Goal: Check status: Check status

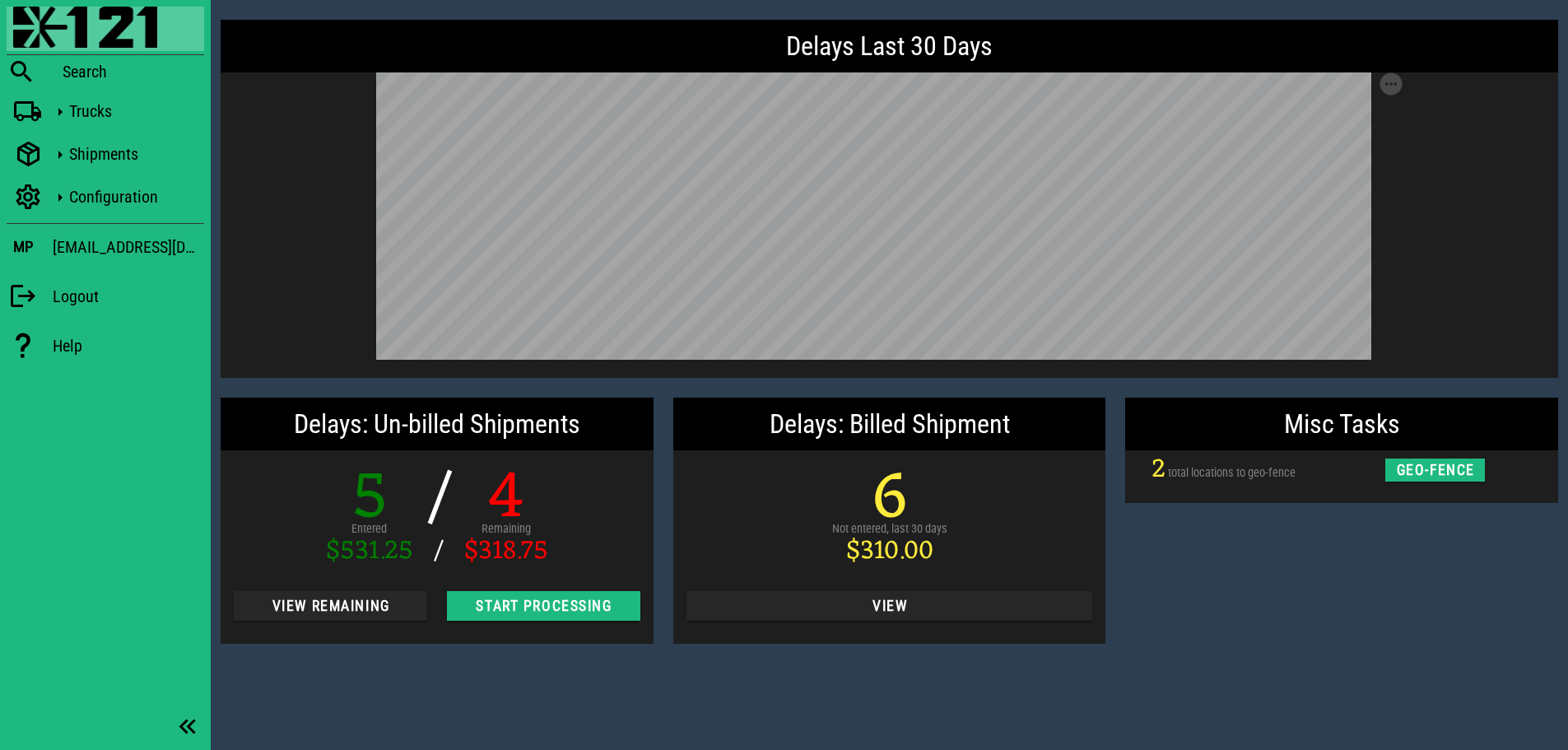
click at [1321, 583] on div "Misc Tasks 2 total locations to geo-fence geo-fence" at bounding box center [1341, 520] width 452 height 266
click at [391, 672] on div "Delays Last 30 Days Save as SVG Save as PNG Delays: Un-billed Shipments 5 Enter…" at bounding box center [889, 375] width 1357 height 750
click at [314, 614] on span "View Remaining" at bounding box center [330, 606] width 167 height 16
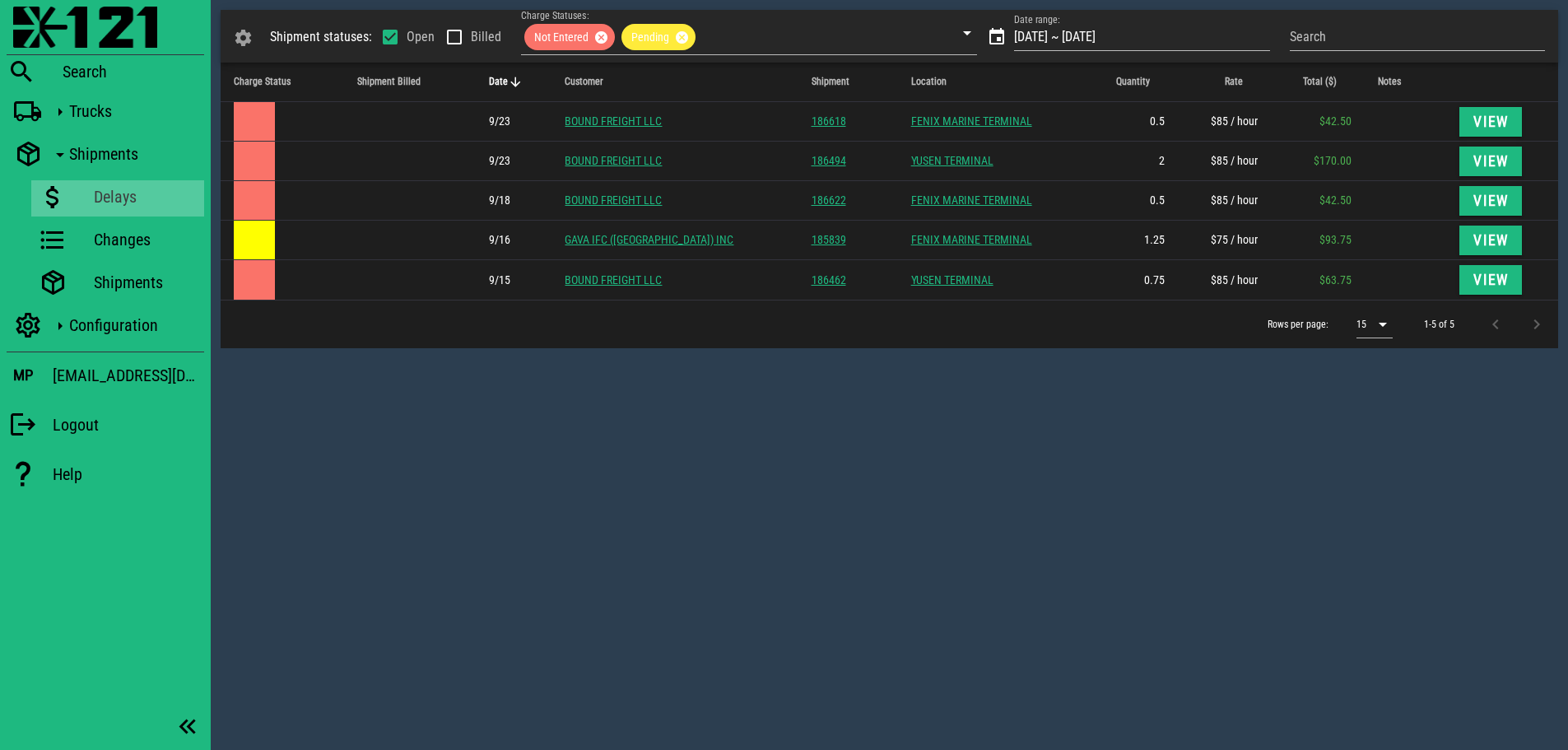
click at [520, 427] on div "Shipment statuses: Open Billed Charge Statuses: Not Entered Pending Date range:…" at bounding box center [889, 375] width 1357 height 750
click at [39, 110] on icon at bounding box center [28, 112] width 30 height 21
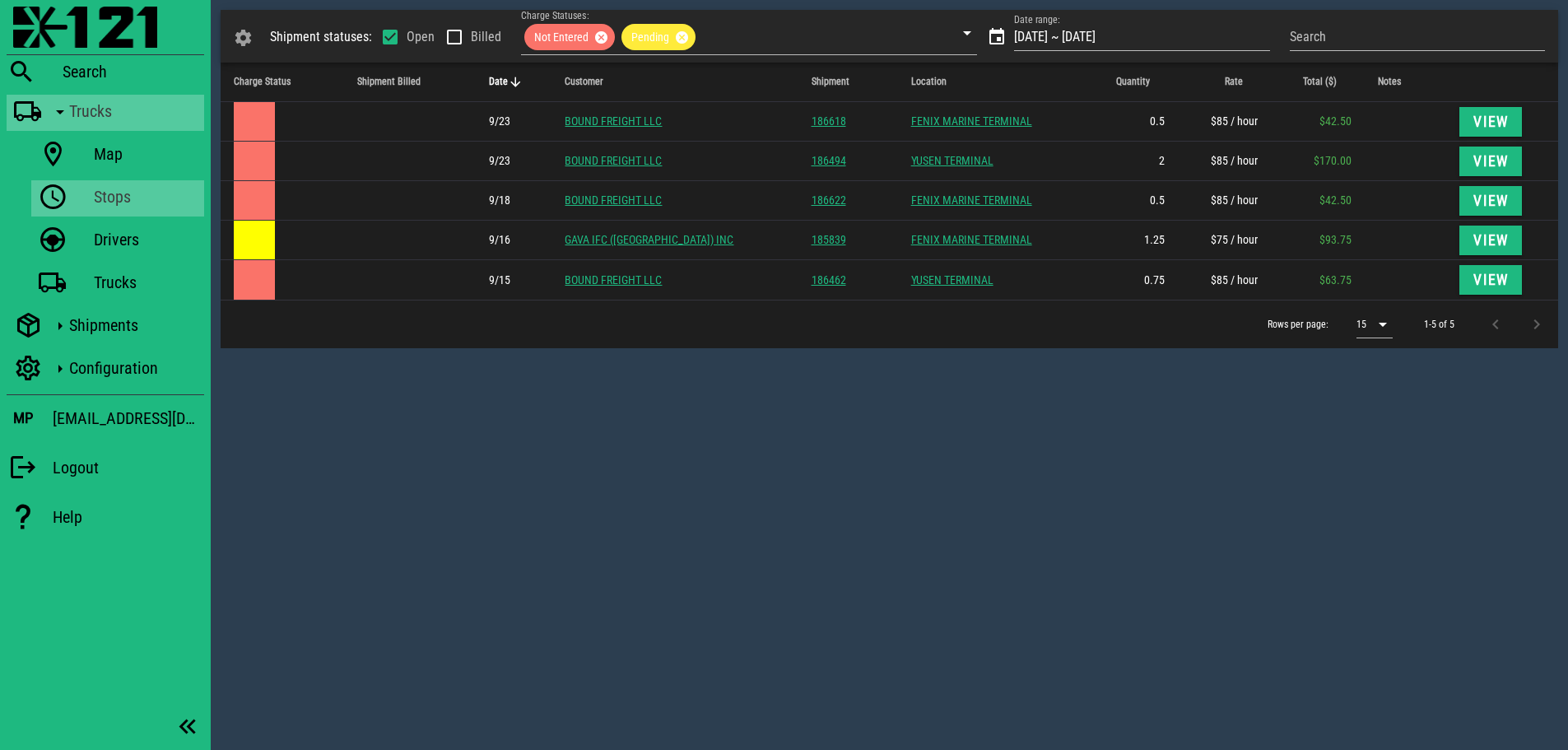
click at [62, 190] on icon at bounding box center [53, 198] width 30 height 21
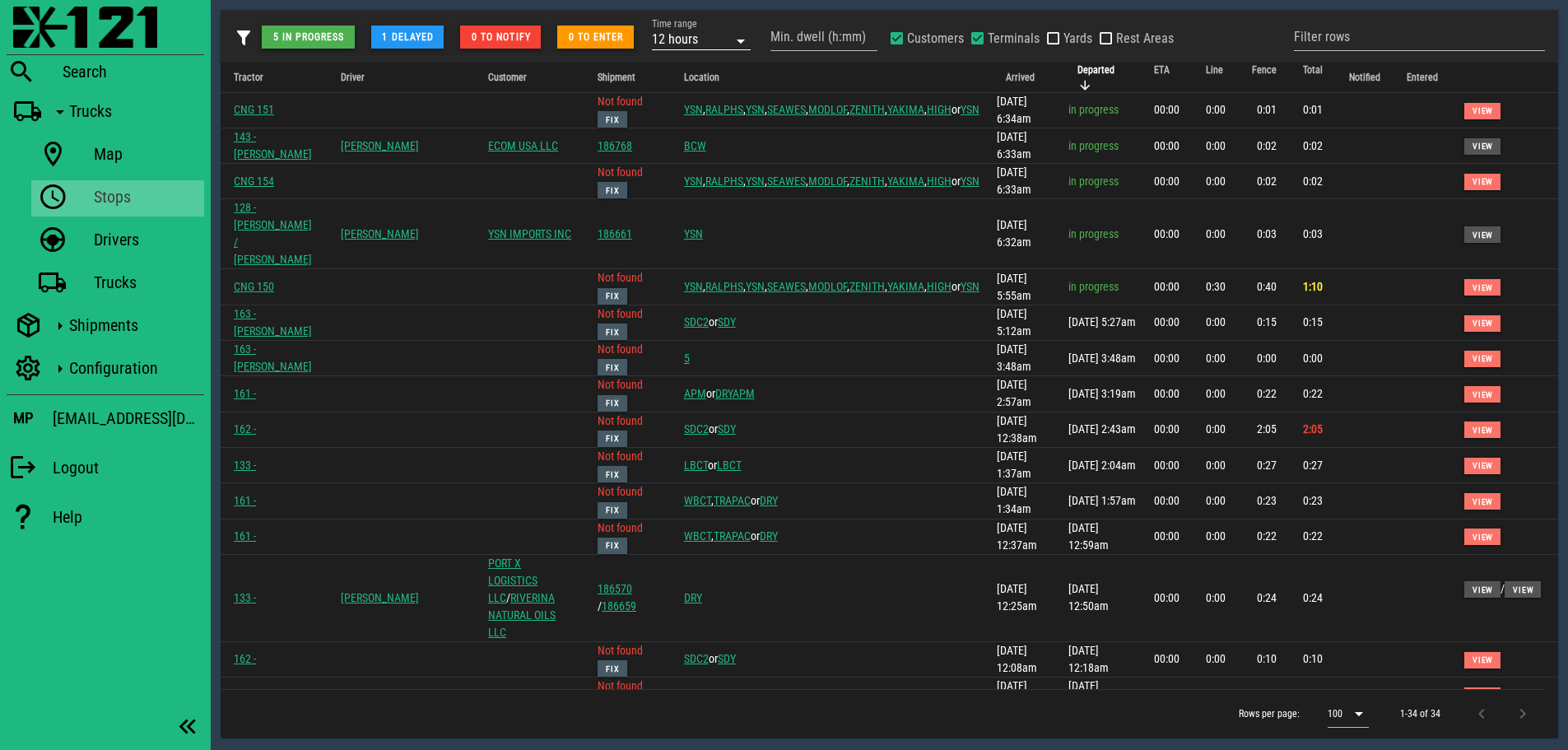
click at [711, 35] on div "12 hours" at bounding box center [690, 39] width 76 height 21
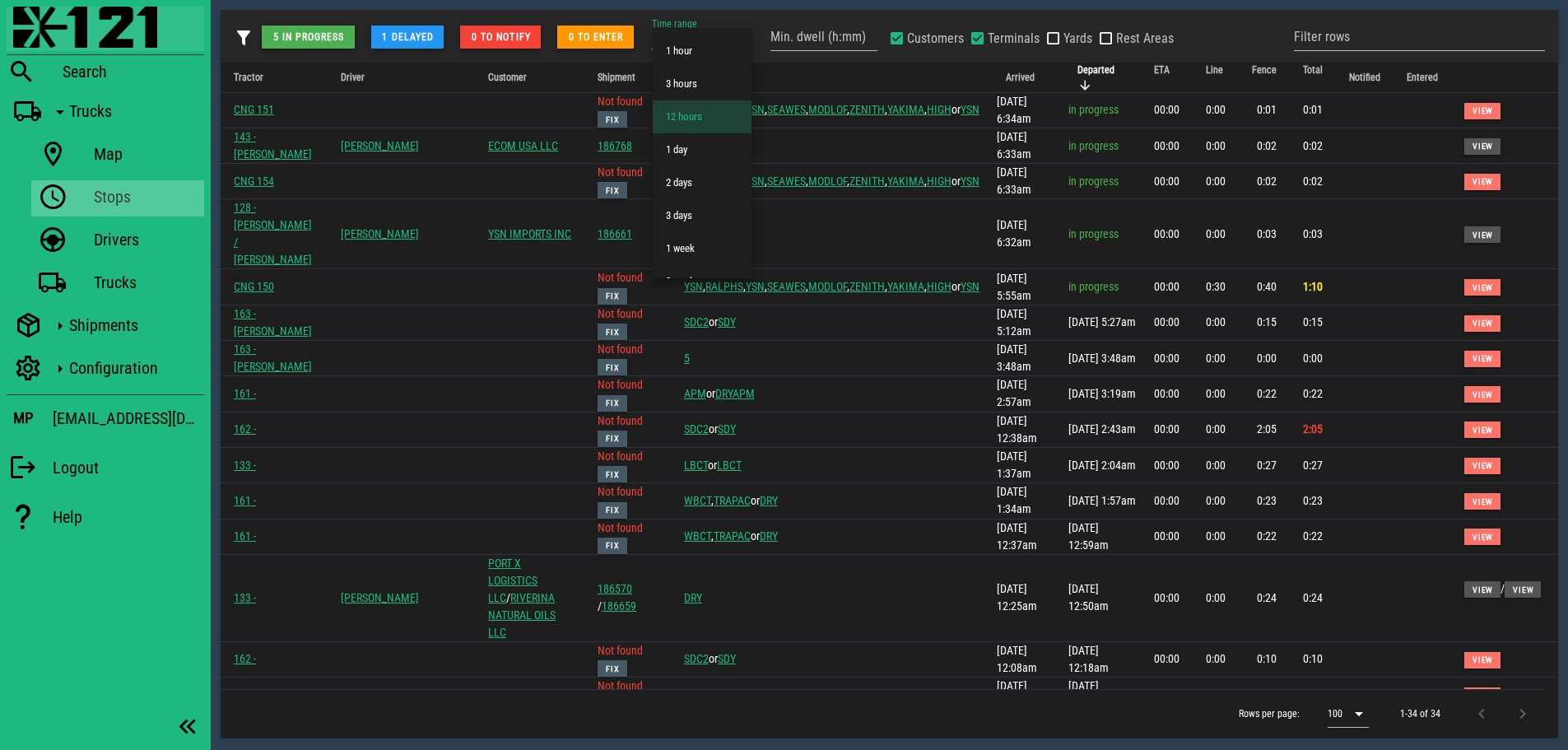
click at [38, 25] on img at bounding box center [85, 27] width 144 height 41
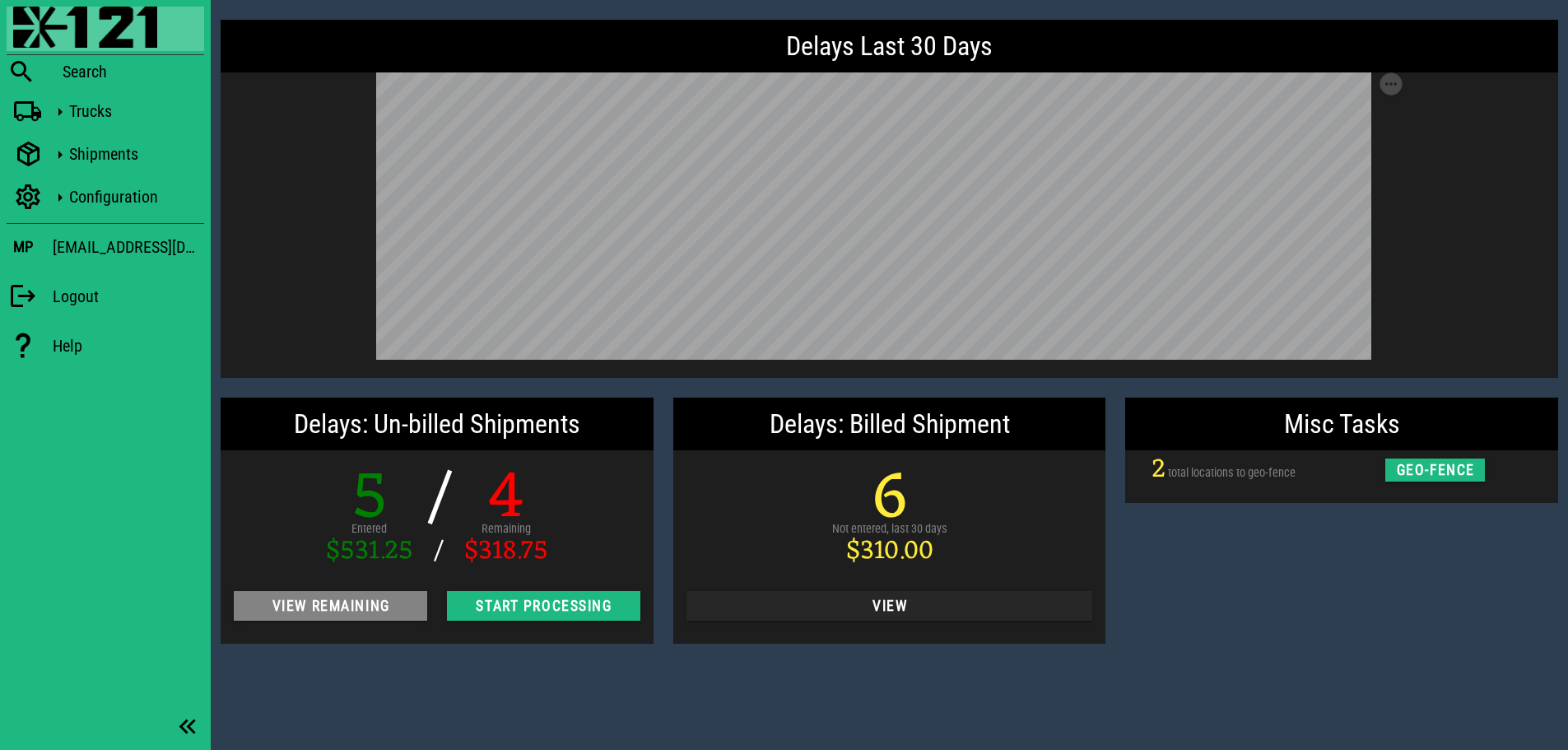
click at [344, 606] on span "View Remaining" at bounding box center [330, 606] width 167 height 16
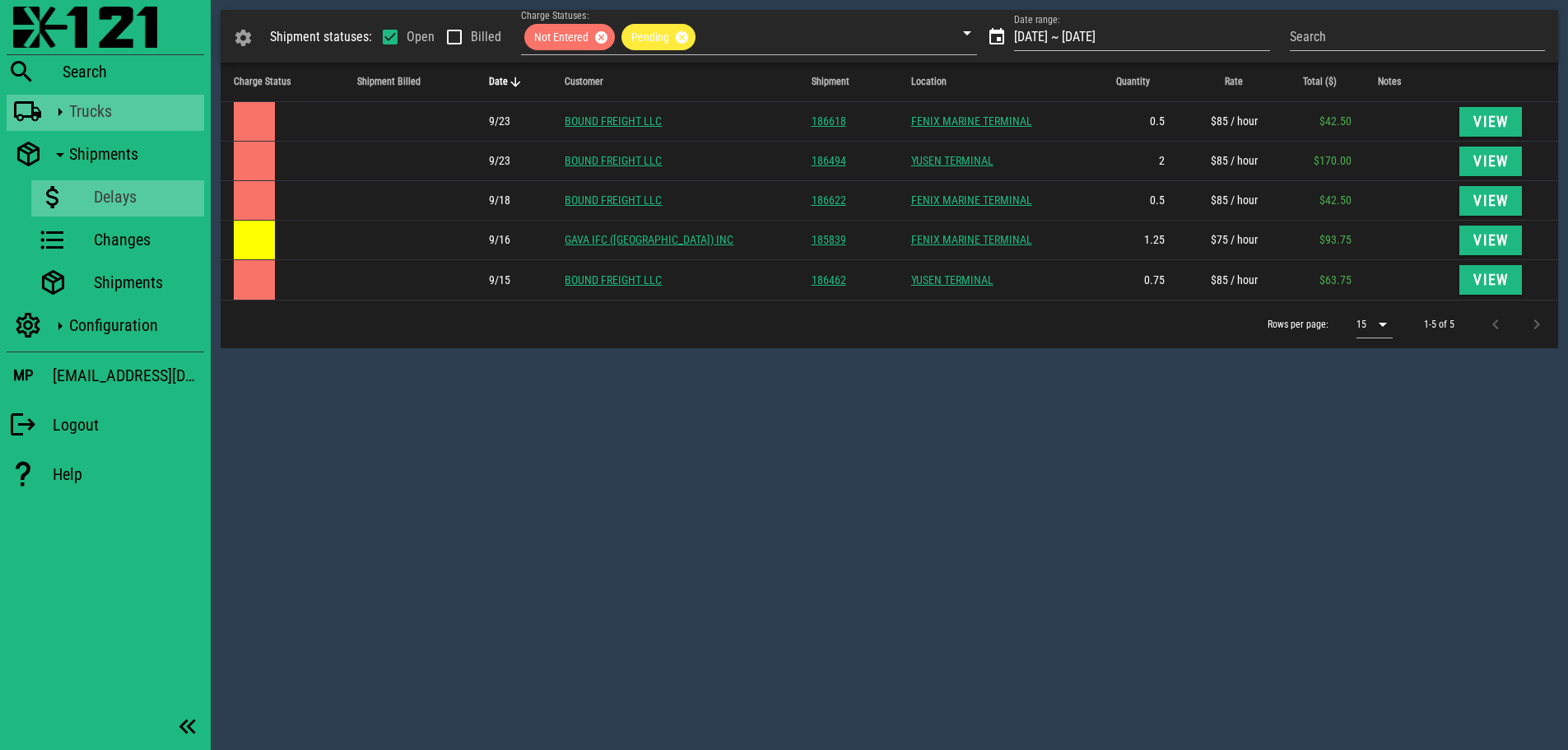
click at [35, 110] on icon at bounding box center [28, 112] width 30 height 21
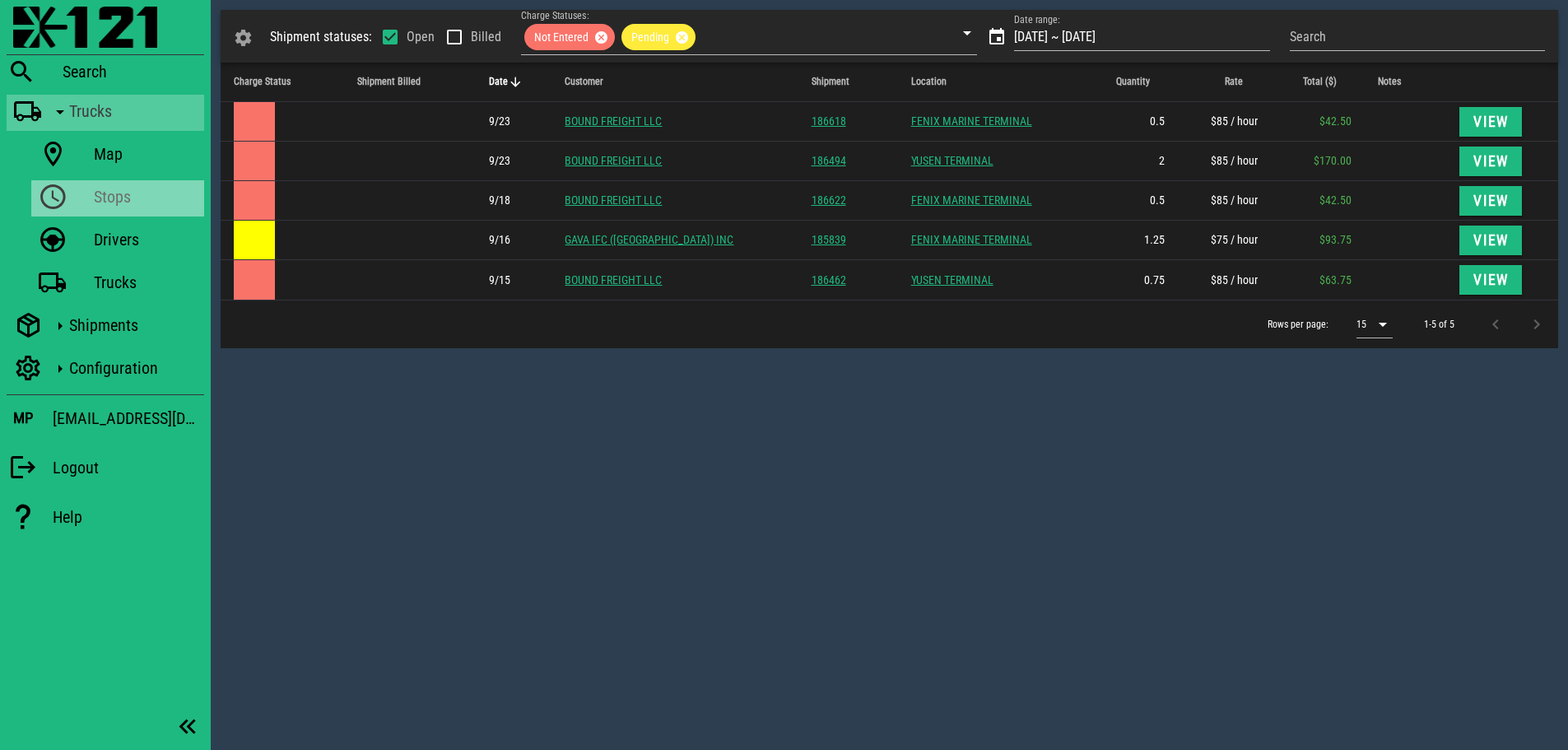
click at [78, 203] on link "Stops" at bounding box center [118, 199] width 173 height 36
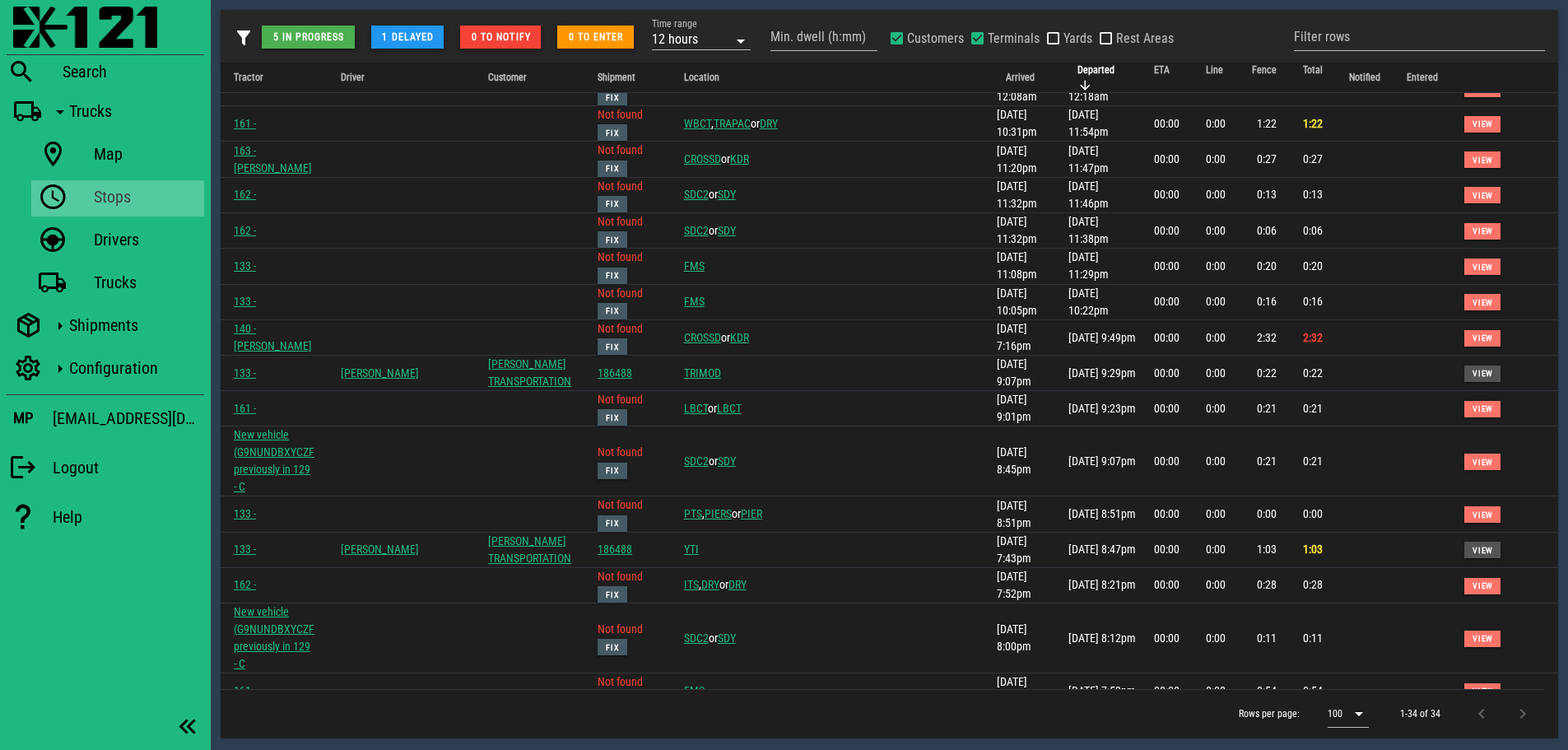
scroll to position [607, 0]
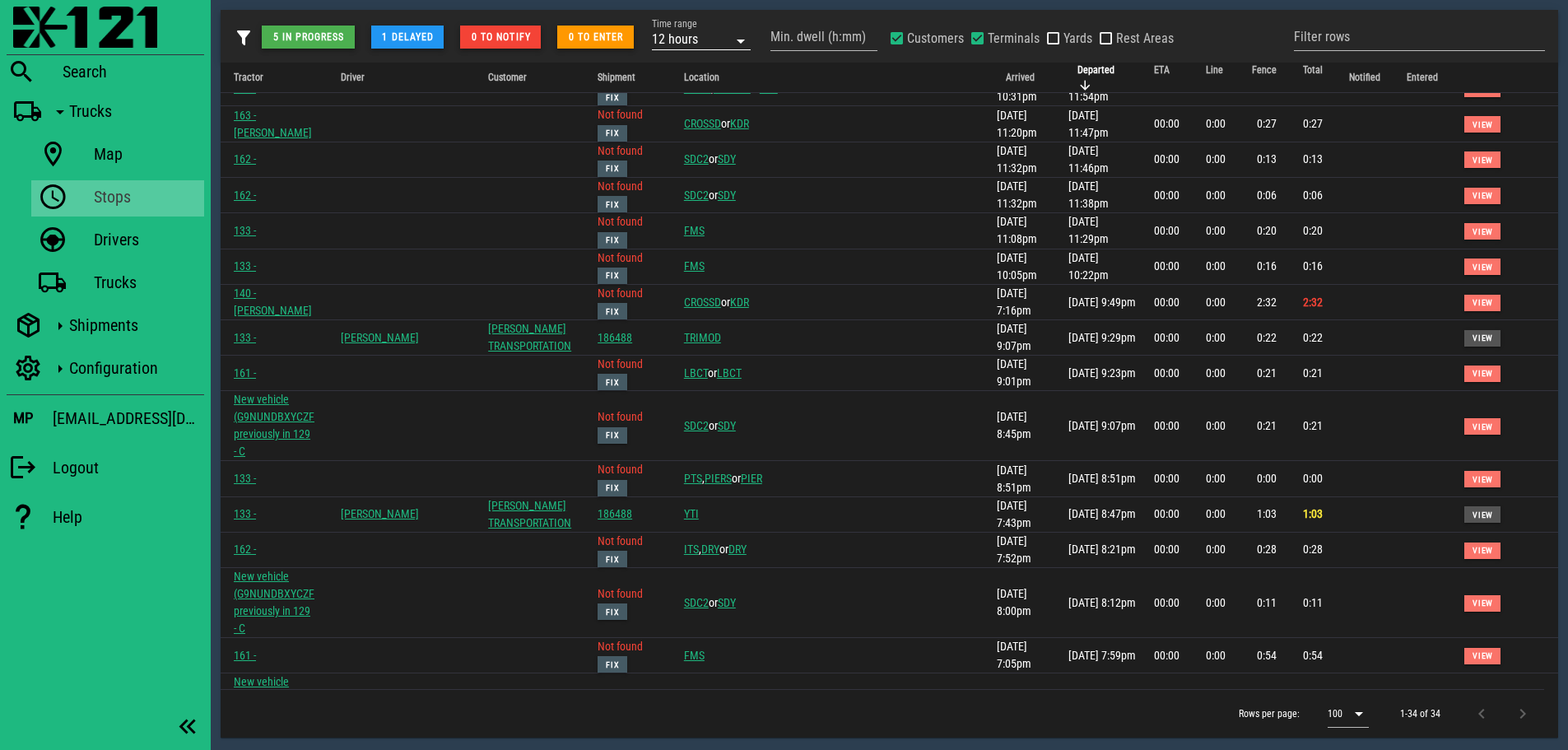
click at [721, 36] on div "12 hours" at bounding box center [690, 39] width 76 height 21
click at [689, 152] on div "1 day" at bounding box center [702, 150] width 73 height 13
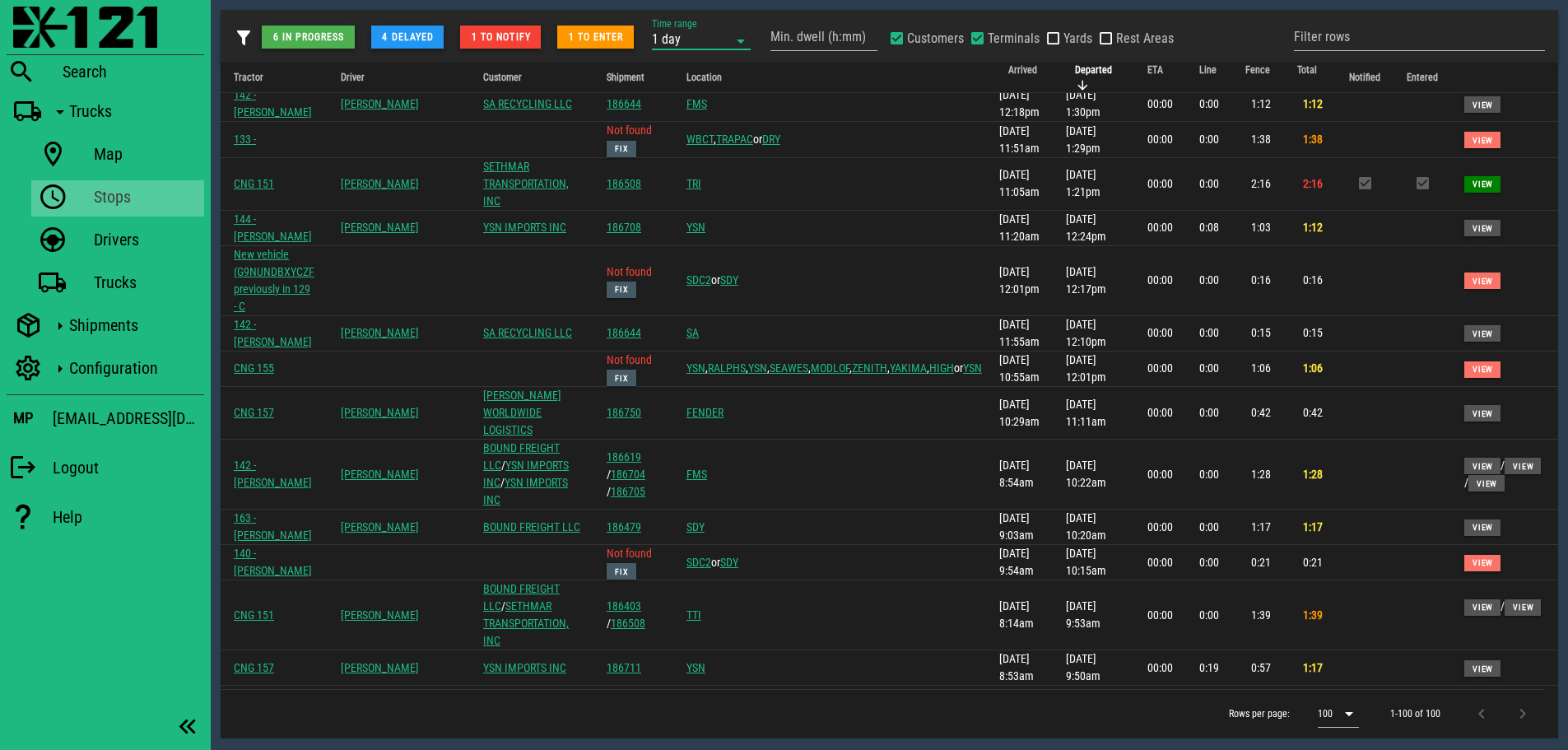
scroll to position [3066, 0]
